Goal: Transaction & Acquisition: Purchase product/service

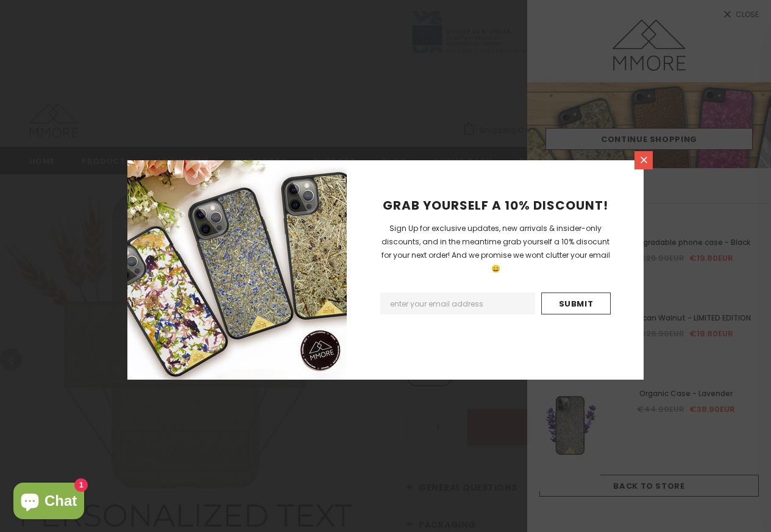
click at [646, 160] on icon at bounding box center [644, 160] width 10 height 10
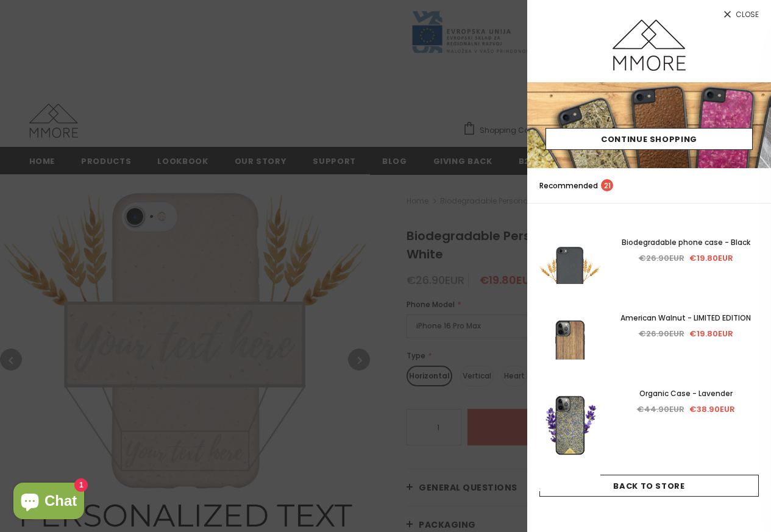
click at [646, 160] on img at bounding box center [649, 125] width 244 height 86
